Goal: Task Accomplishment & Management: Complete application form

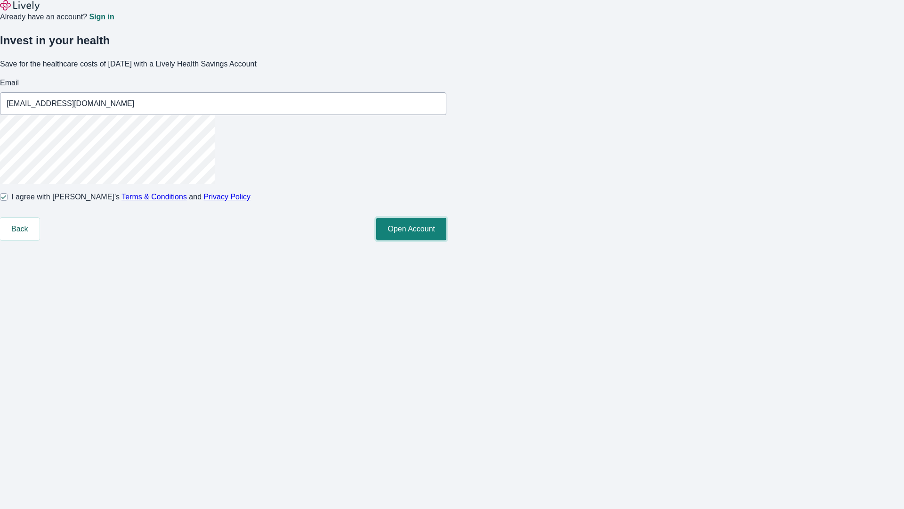
click at [446, 240] on button "Open Account" at bounding box center [411, 229] width 70 height 23
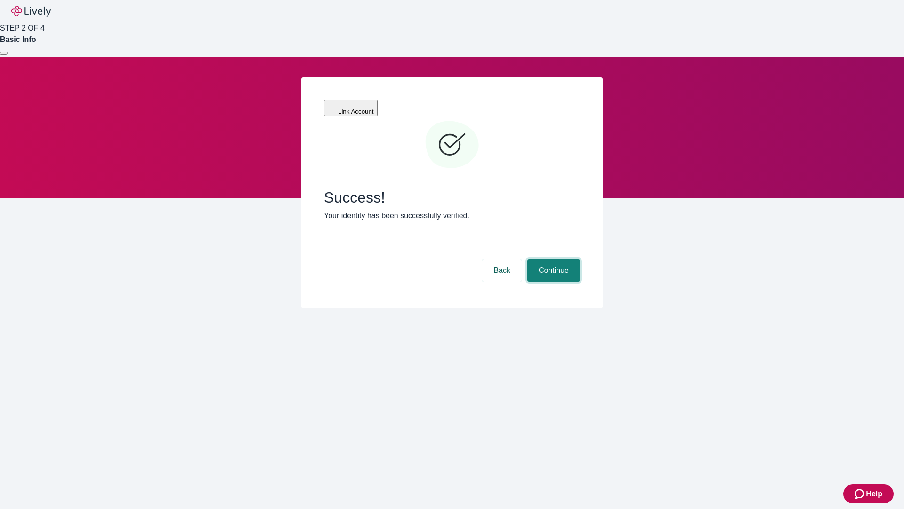
click at [552, 259] on button "Continue" at bounding box center [553, 270] width 53 height 23
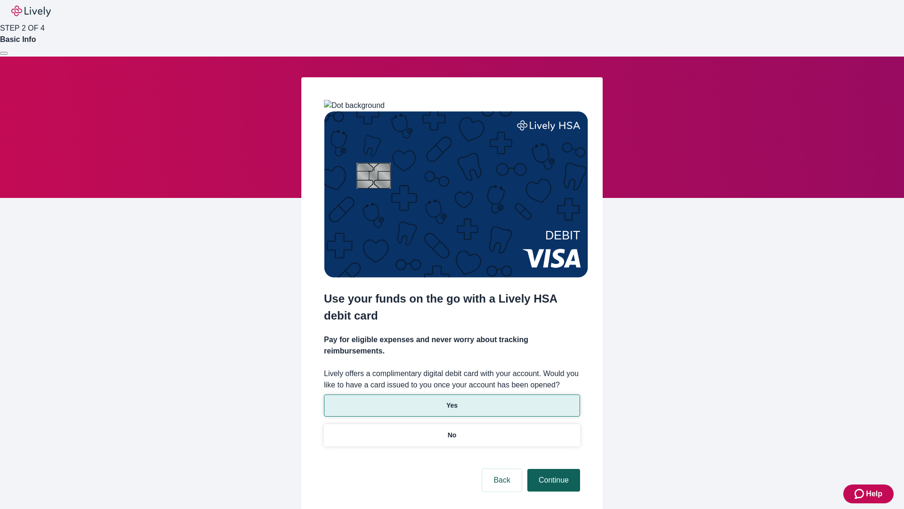
click at [452, 400] on p "Yes" at bounding box center [451, 405] width 11 height 10
click at [552, 469] on button "Continue" at bounding box center [553, 480] width 53 height 23
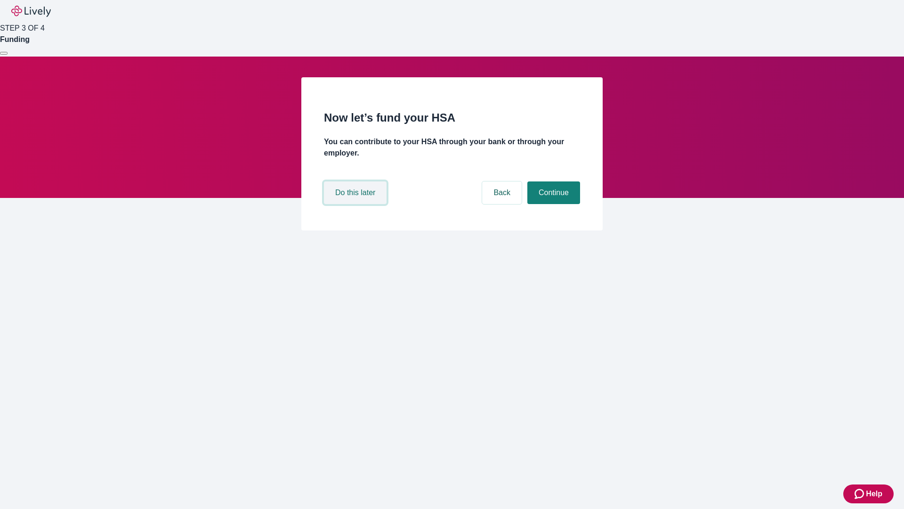
click at [356, 204] on button "Do this later" at bounding box center [355, 192] width 63 height 23
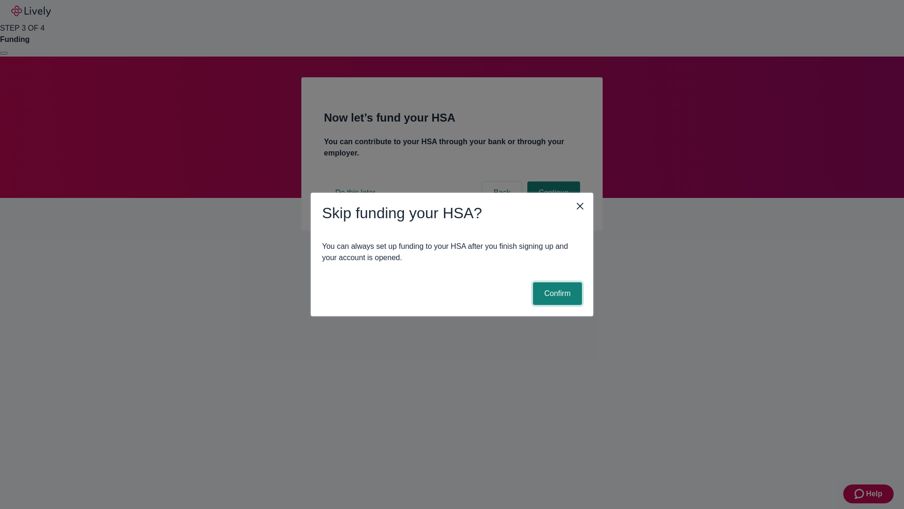
click at [556, 293] on button "Confirm" at bounding box center [557, 293] width 49 height 23
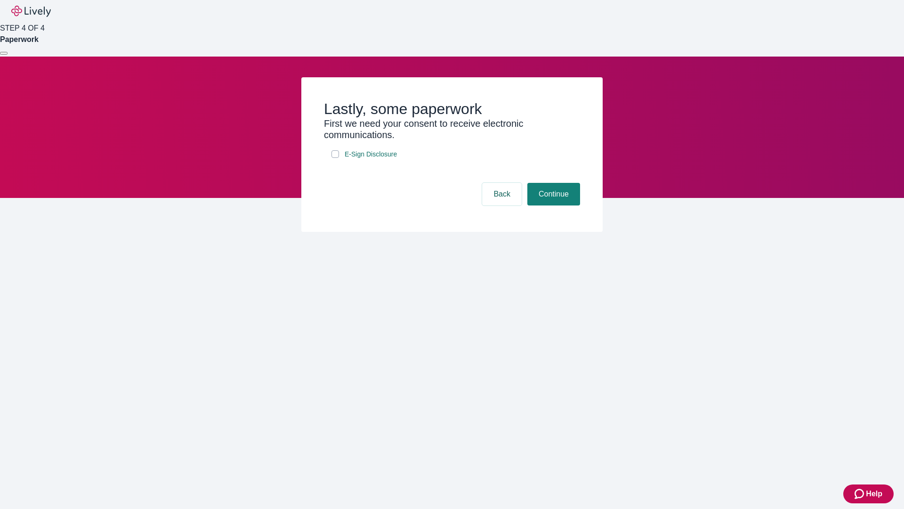
click at [335, 158] on input "E-Sign Disclosure" at bounding box center [336, 154] width 8 height 8
checkbox input "true"
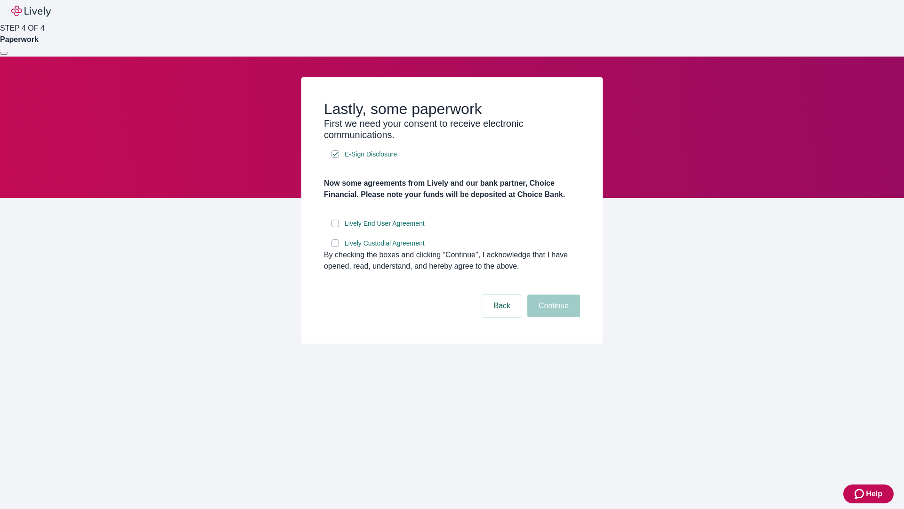
click at [335, 227] on input "Lively End User Agreement" at bounding box center [336, 223] width 8 height 8
checkbox input "true"
click at [335, 247] on input "Lively Custodial Agreement" at bounding box center [336, 243] width 8 height 8
checkbox input "true"
click at [552, 317] on button "Continue" at bounding box center [553, 305] width 53 height 23
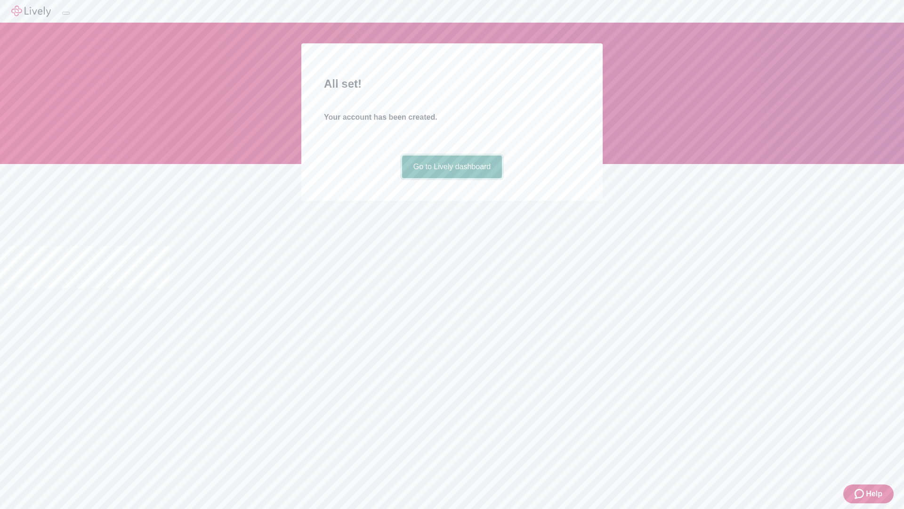
click at [452, 178] on link "Go to Lively dashboard" at bounding box center [452, 166] width 100 height 23
